Goal: Find contact information: Find contact information

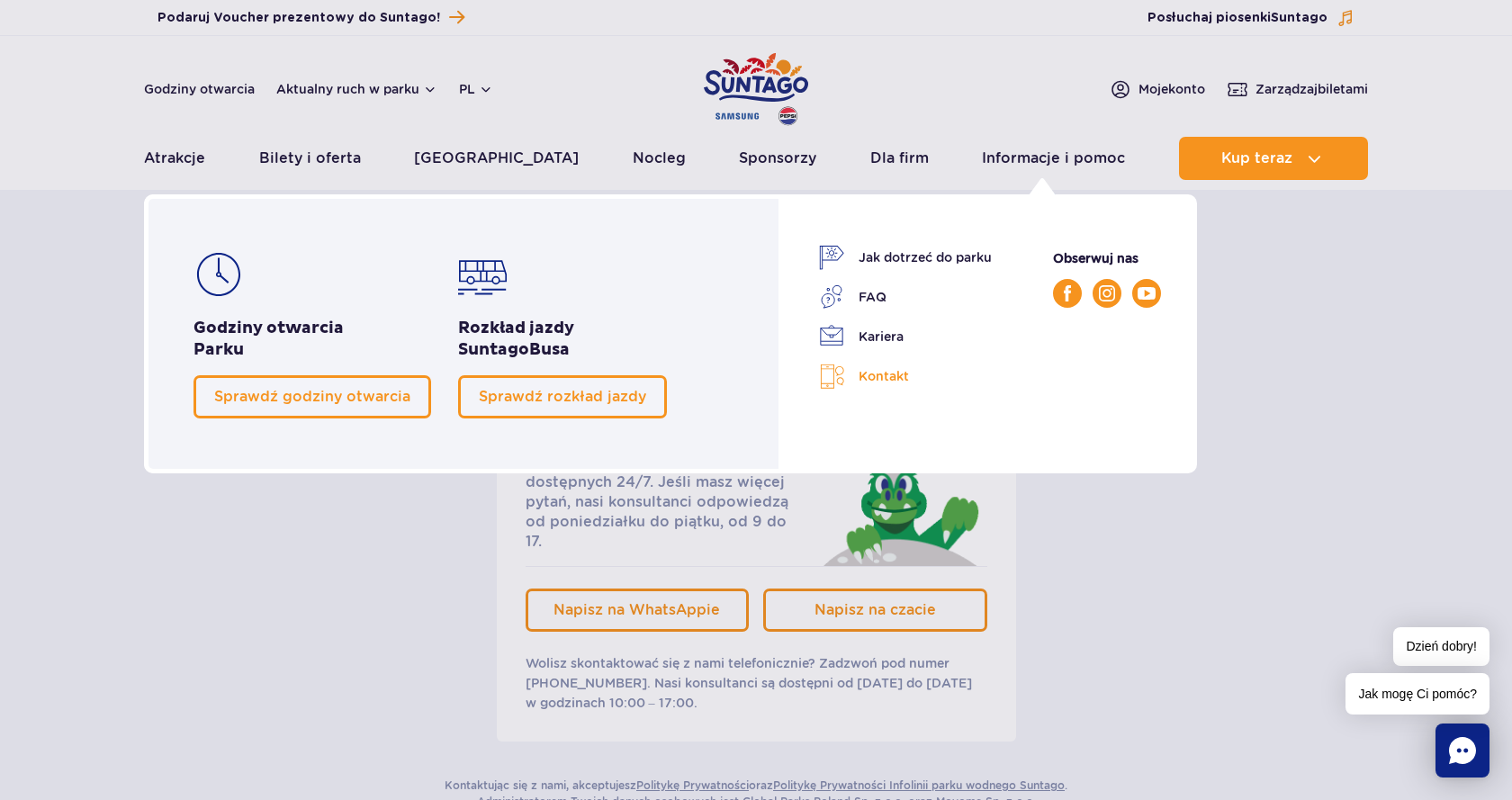
click at [875, 378] on link "Kontakt" at bounding box center [906, 377] width 173 height 26
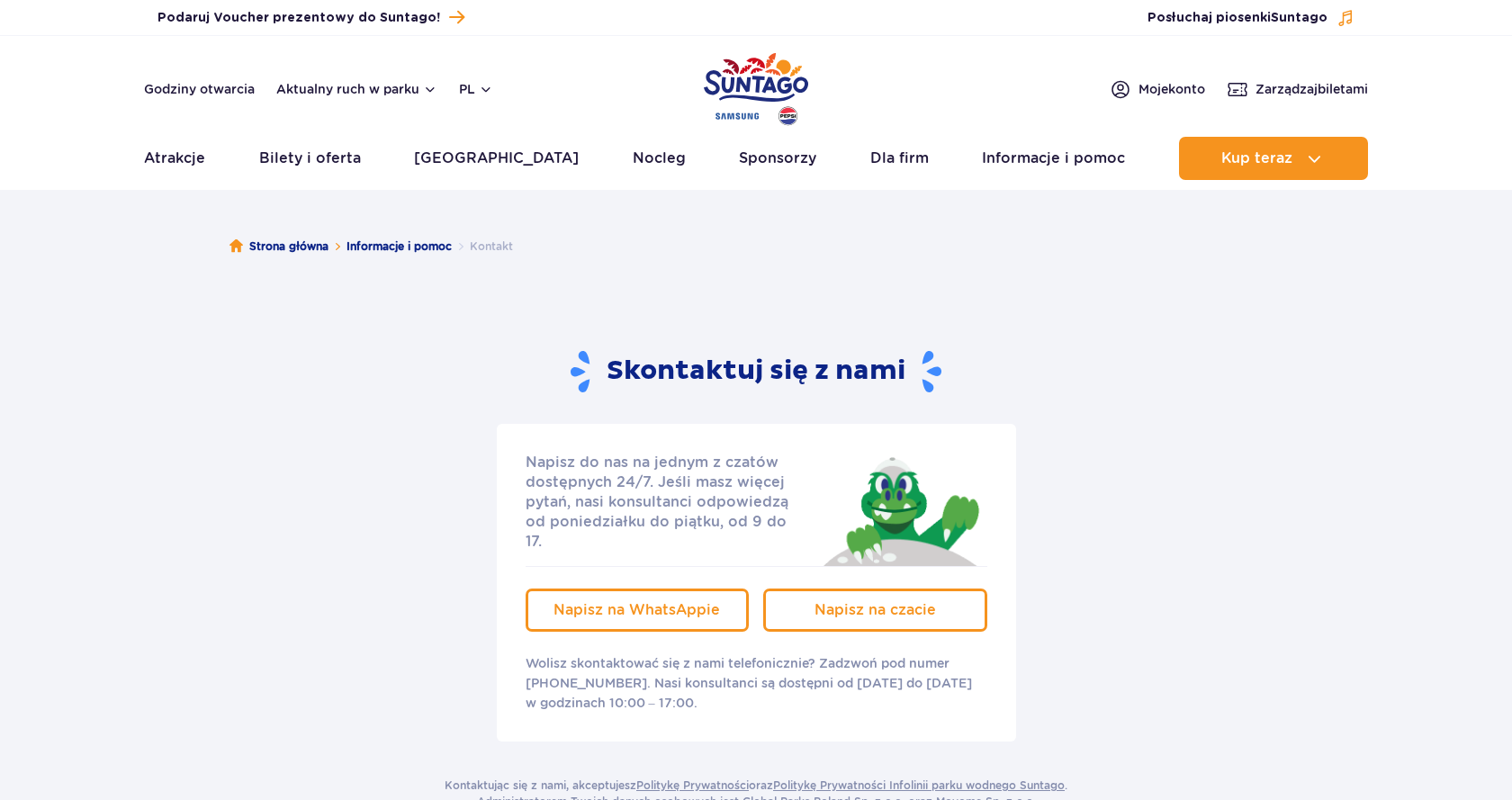
scroll to position [367, 0]
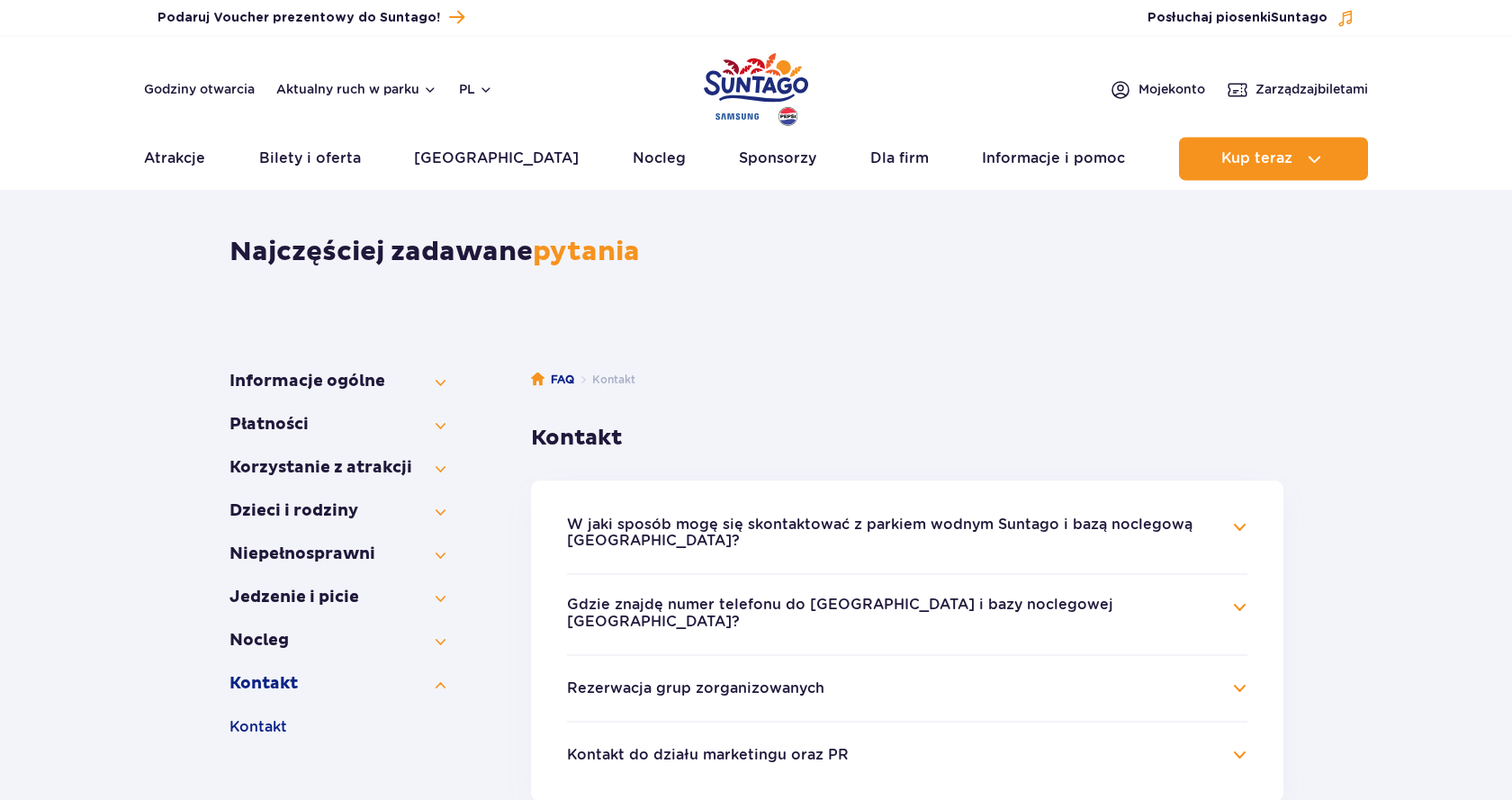
scroll to position [275, 0]
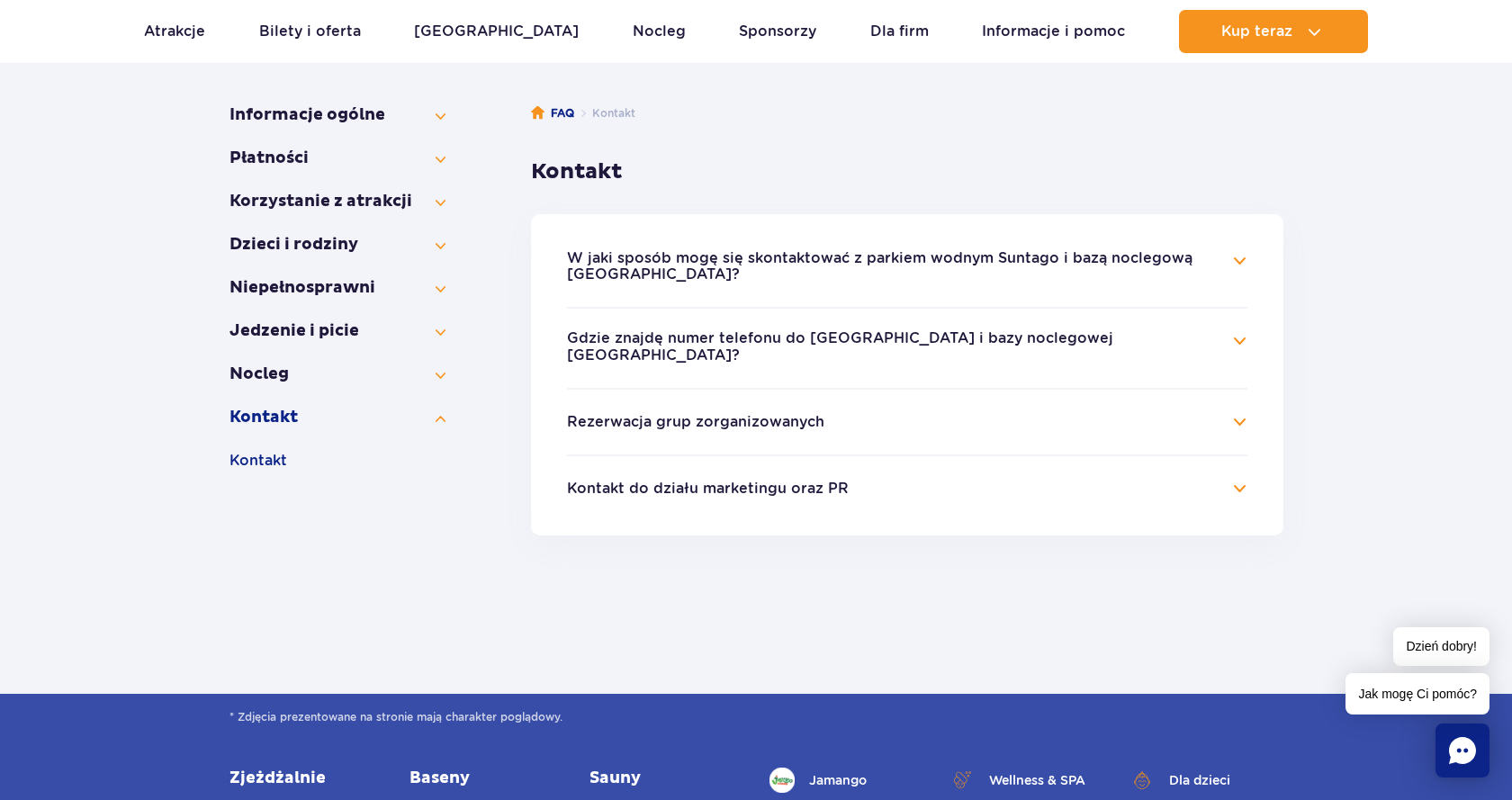
click at [732, 498] on h4 "Kontakt do działu marketingu oraz PR" at bounding box center [907, 488] width 680 height 22
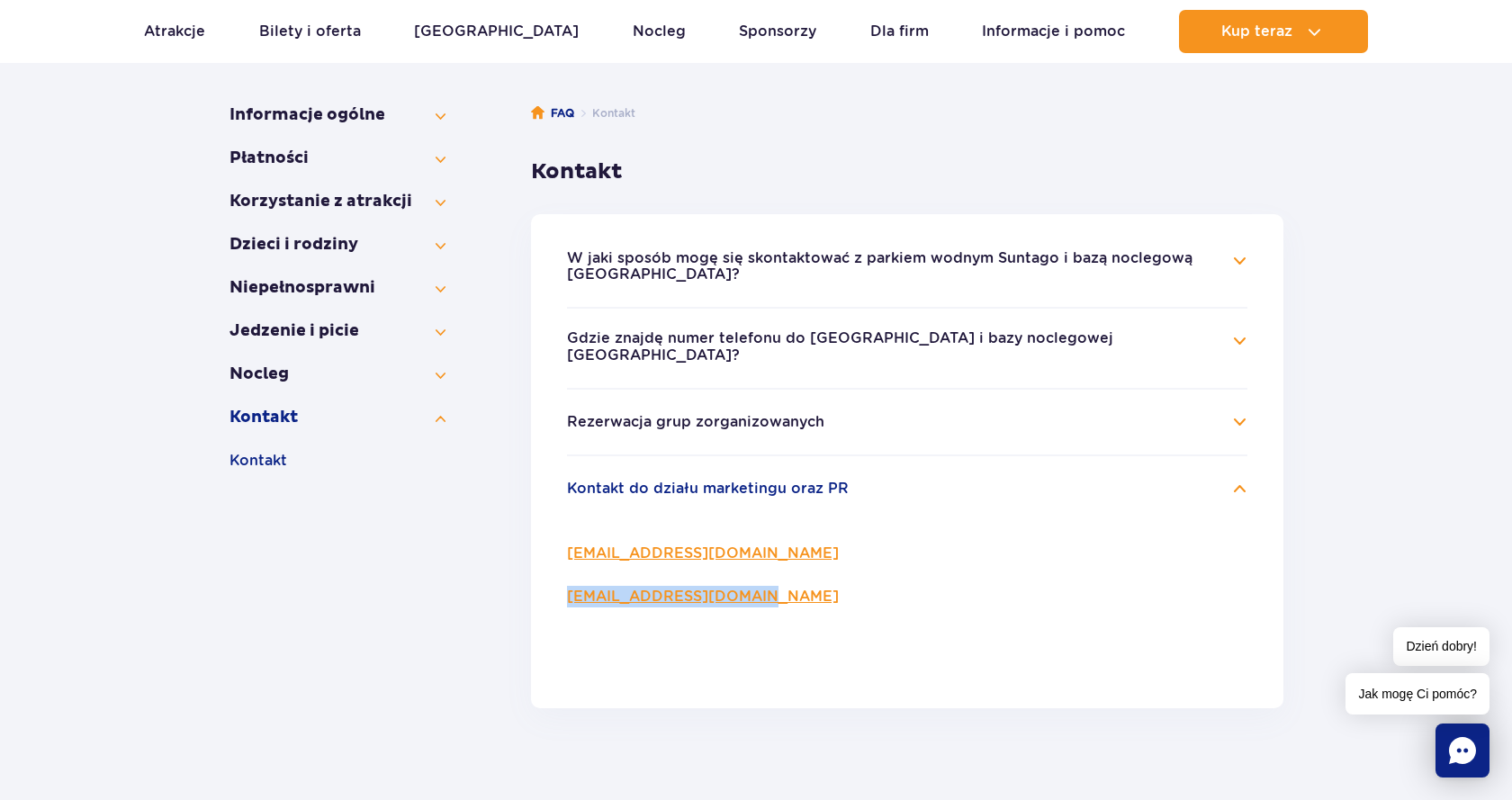
drag, startPoint x: 784, startPoint y: 597, endPoint x: 573, endPoint y: 599, distance: 211.0
click at [573, 599] on p "[EMAIL_ADDRESS][DOMAIN_NAME]" at bounding box center [907, 596] width 680 height 22
copy link "[EMAIL_ADDRESS][DOMAIN_NAME]"
